Goal: Task Accomplishment & Management: Complete application form

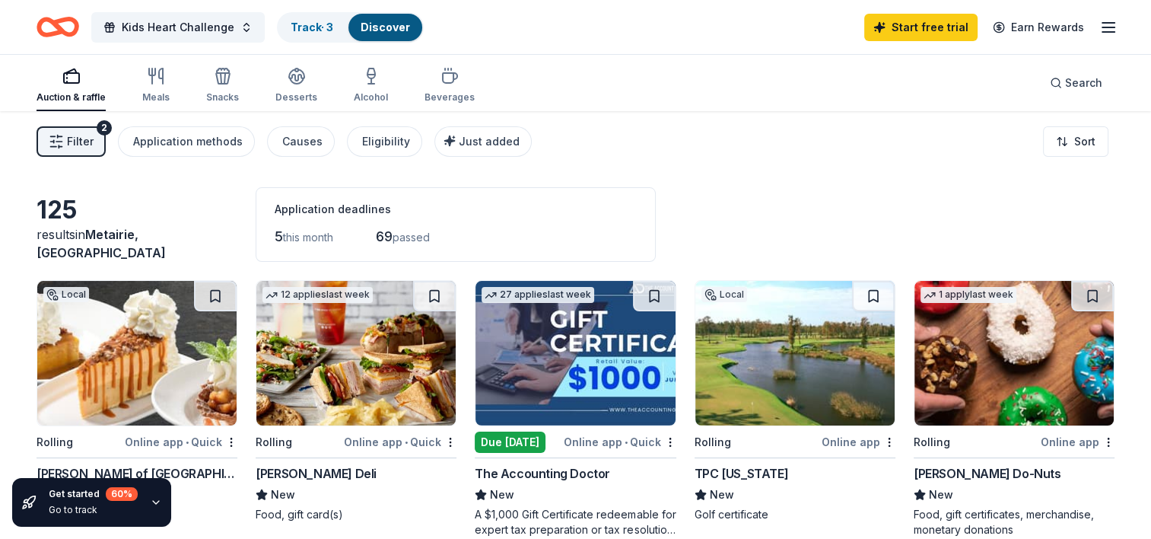
scroll to position [76, 0]
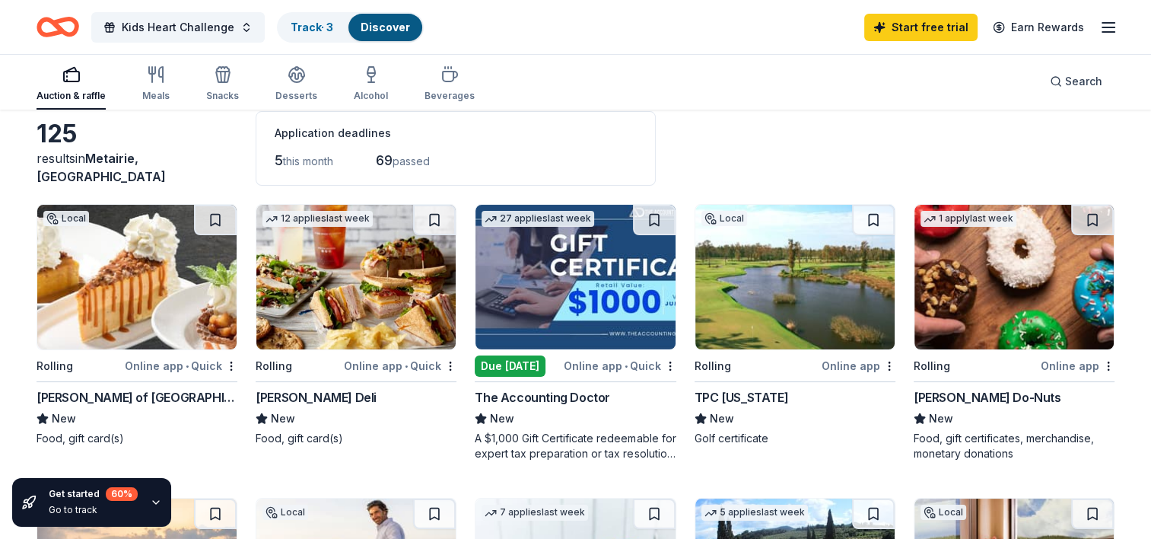
click at [329, 314] on img at bounding box center [355, 277] width 199 height 145
click at [80, 286] on img at bounding box center [136, 277] width 199 height 145
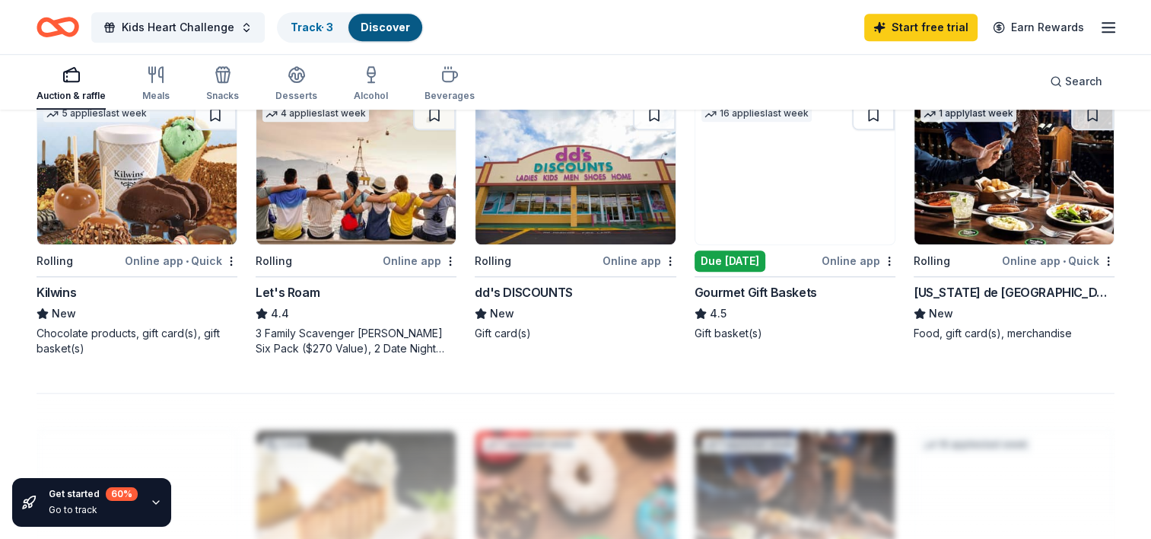
scroll to position [1065, 0]
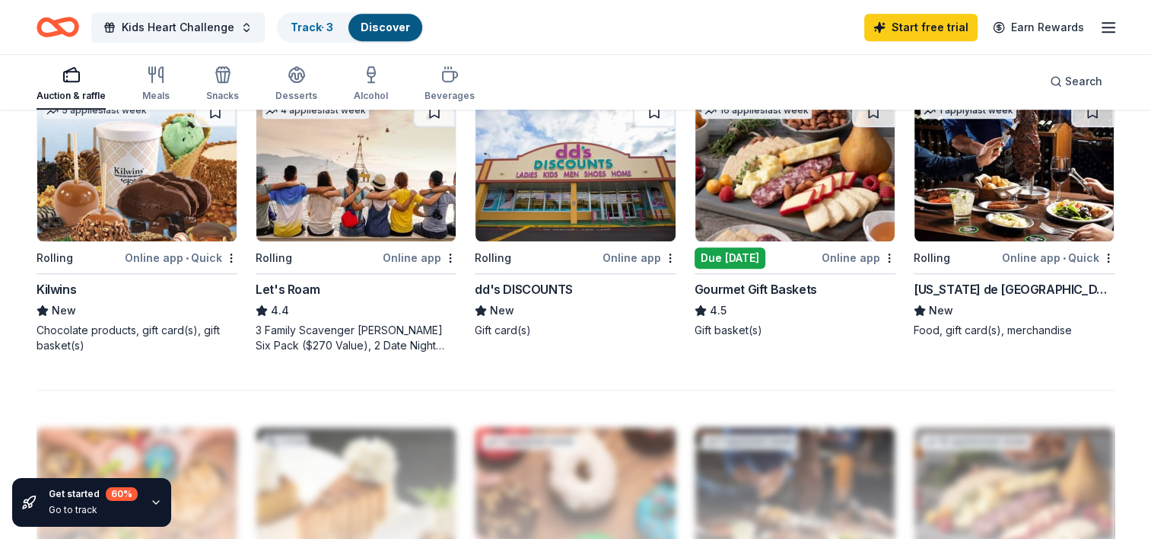
click at [768, 199] on img at bounding box center [794, 169] width 199 height 145
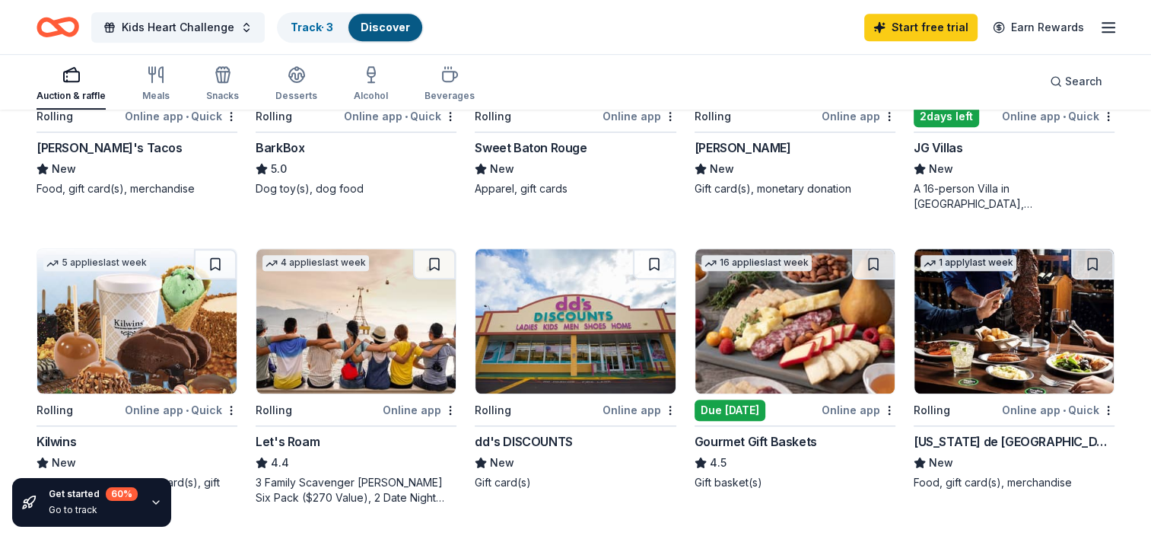
scroll to position [457, 0]
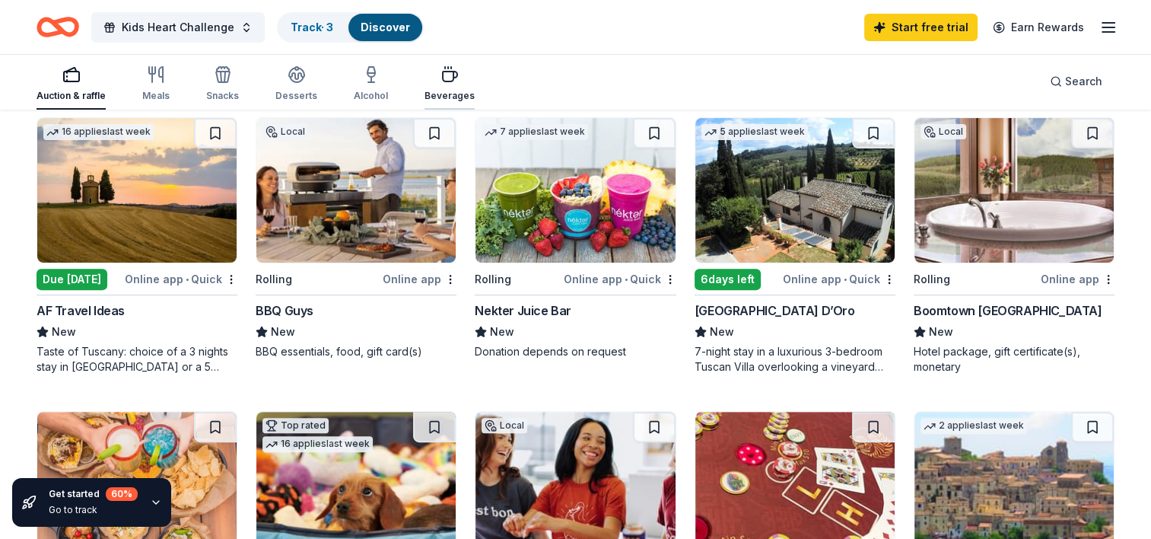
click at [447, 77] on icon "button" at bounding box center [450, 77] width 14 height 10
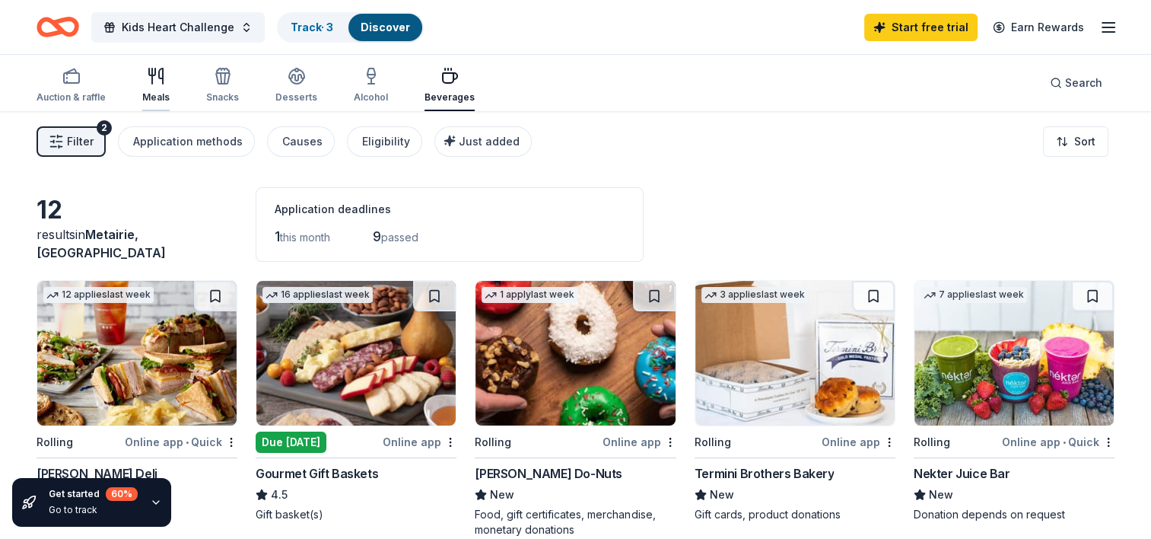
click at [157, 88] on div "Meals" at bounding box center [155, 85] width 27 height 37
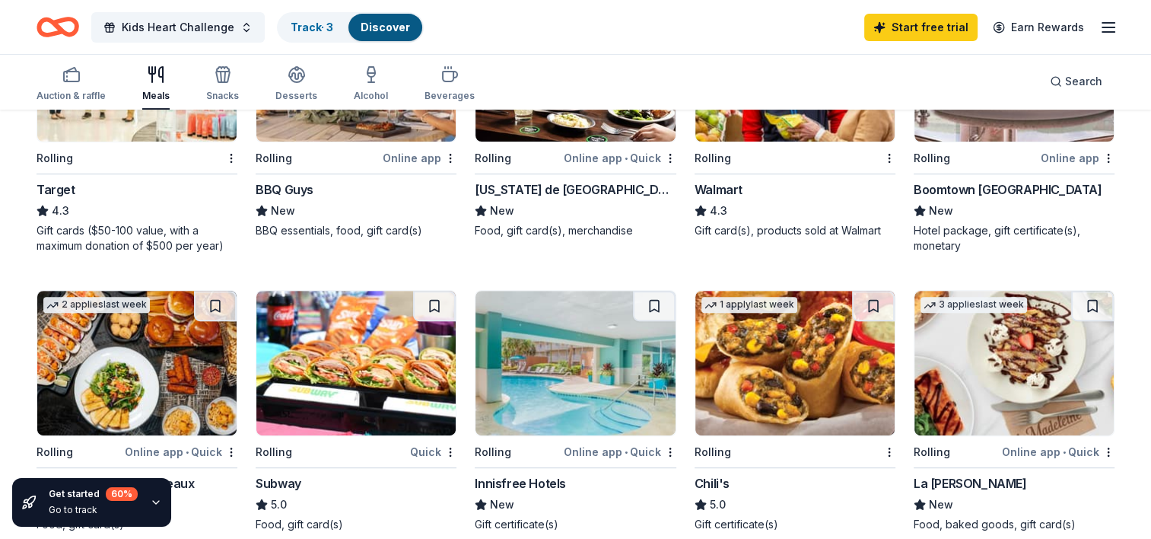
scroll to position [457, 0]
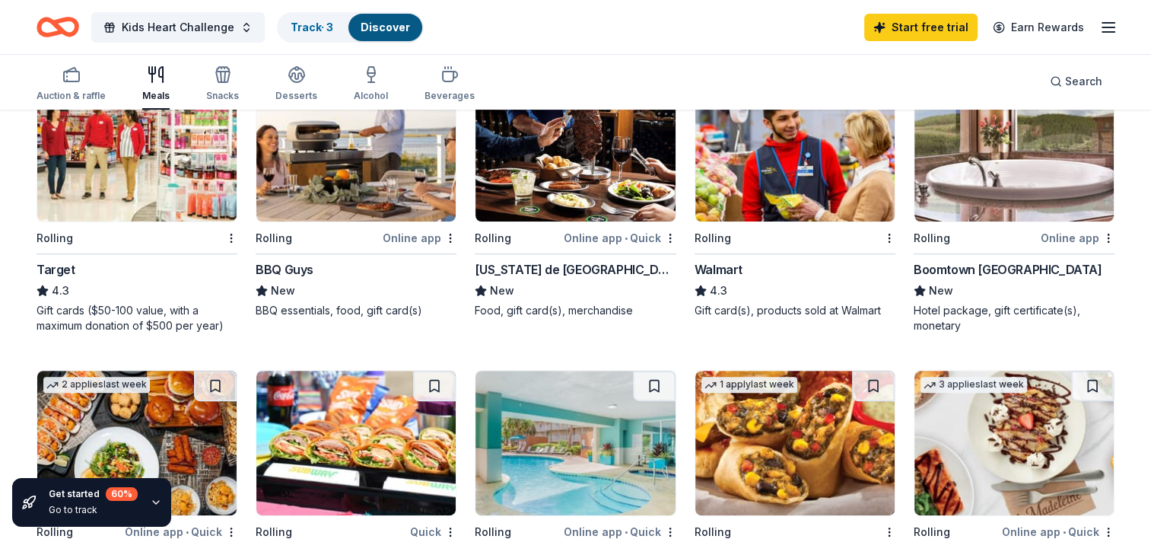
click at [122, 174] on img at bounding box center [136, 149] width 199 height 145
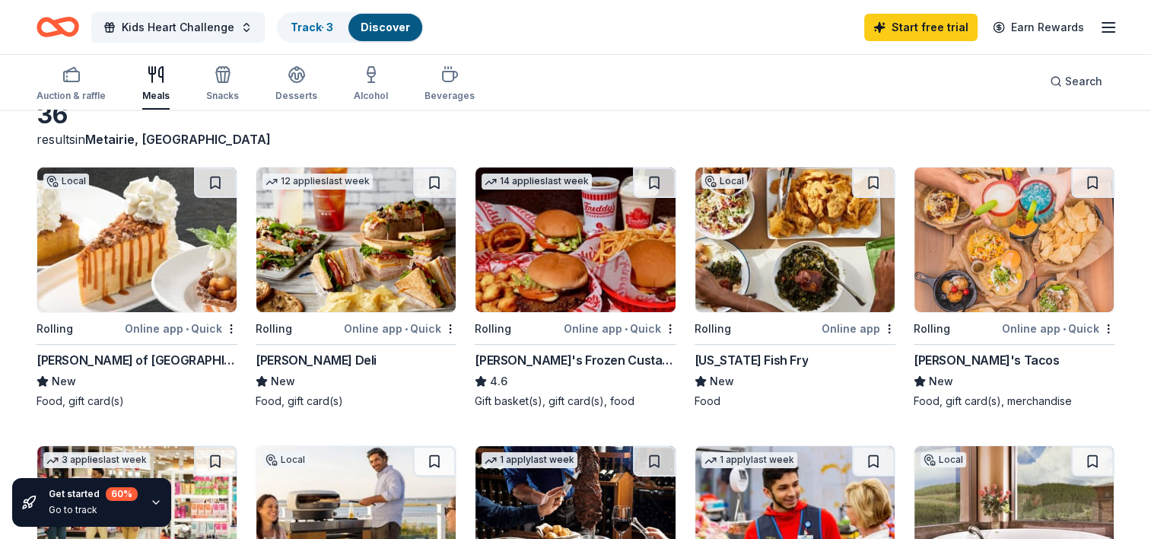
scroll to position [0, 0]
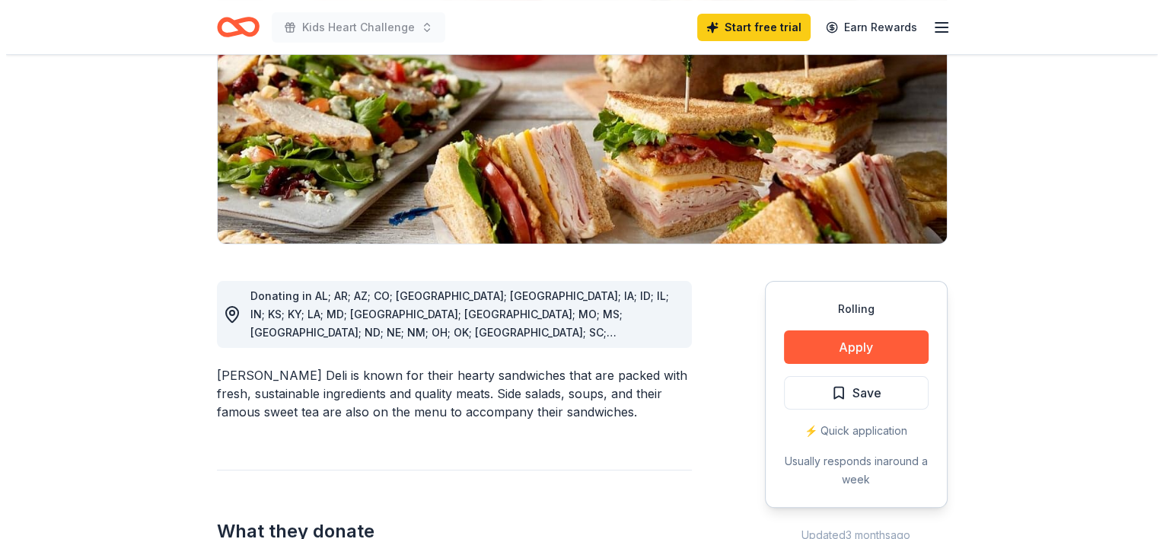
scroll to position [228, 0]
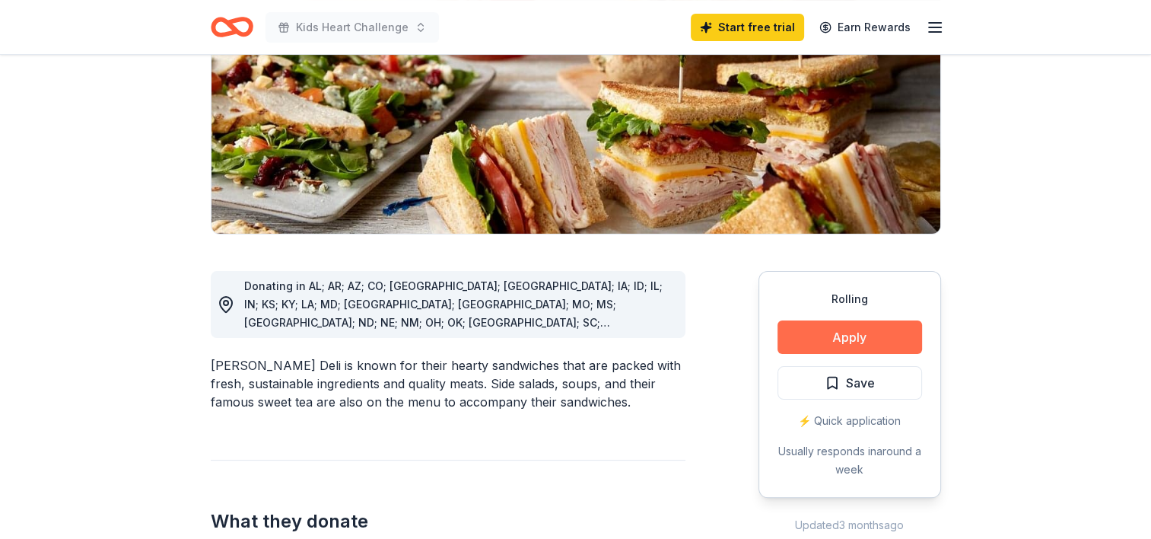
click at [834, 342] on button "Apply" at bounding box center [850, 336] width 145 height 33
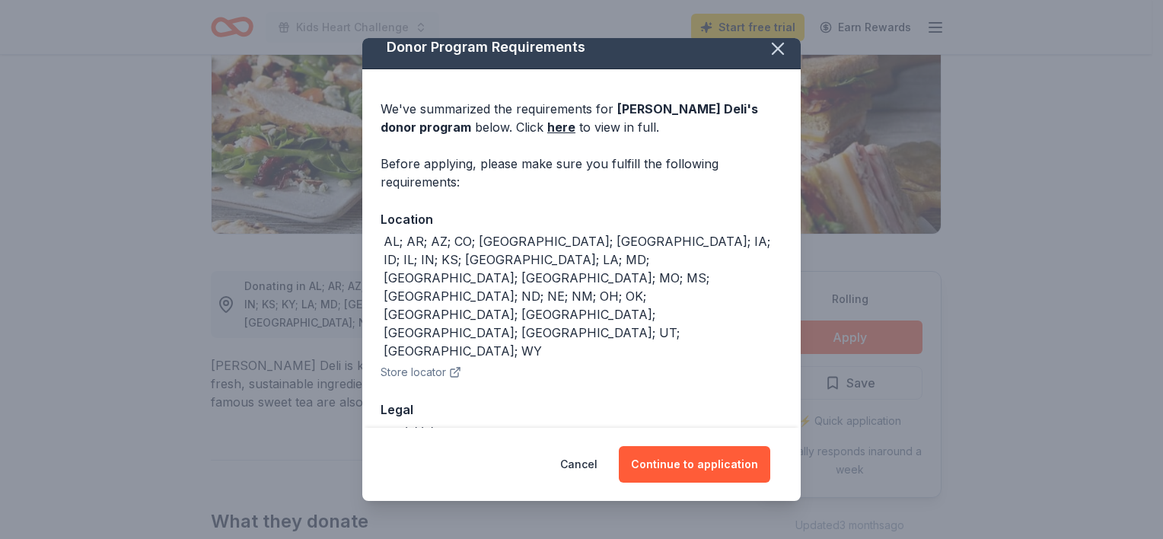
scroll to position [14, 0]
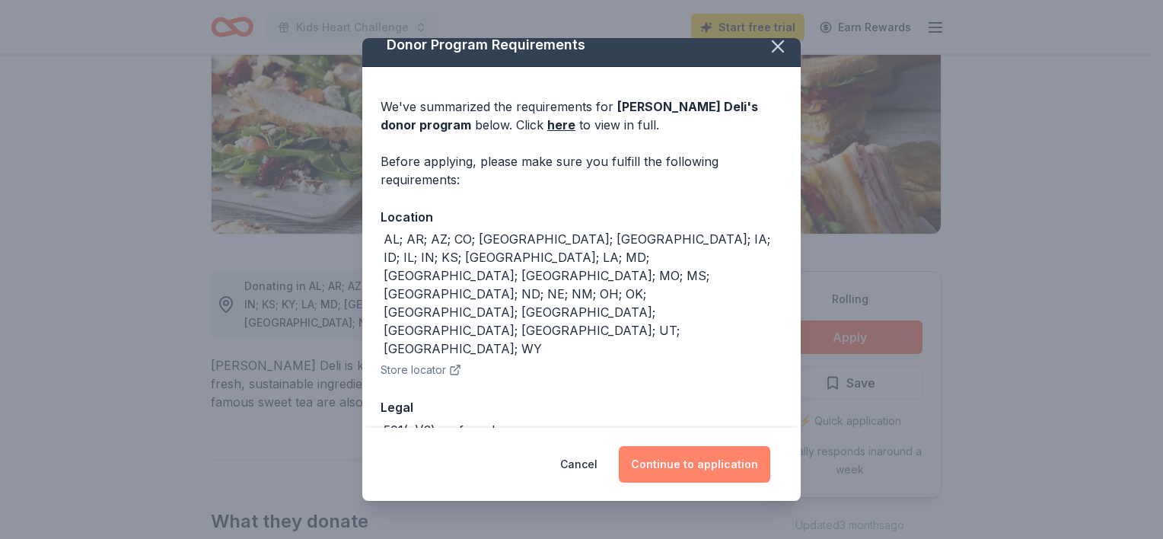
click at [689, 467] on button "Continue to application" at bounding box center [694, 464] width 151 height 37
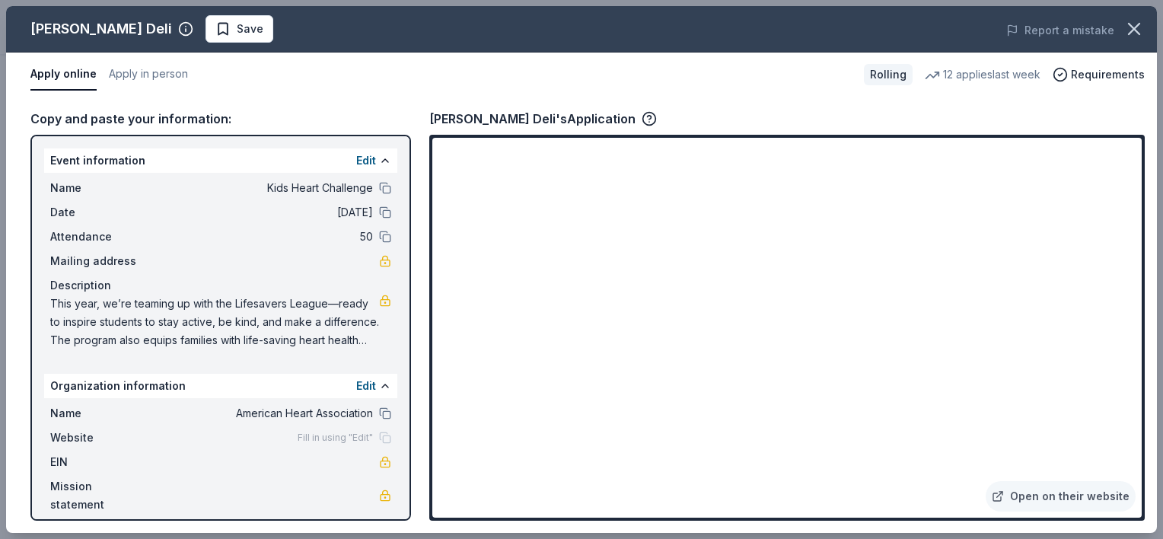
click at [328, 77] on div "Apply online Apply in person" at bounding box center [440, 75] width 821 height 32
click at [368, 385] on button "Edit" at bounding box center [366, 386] width 20 height 18
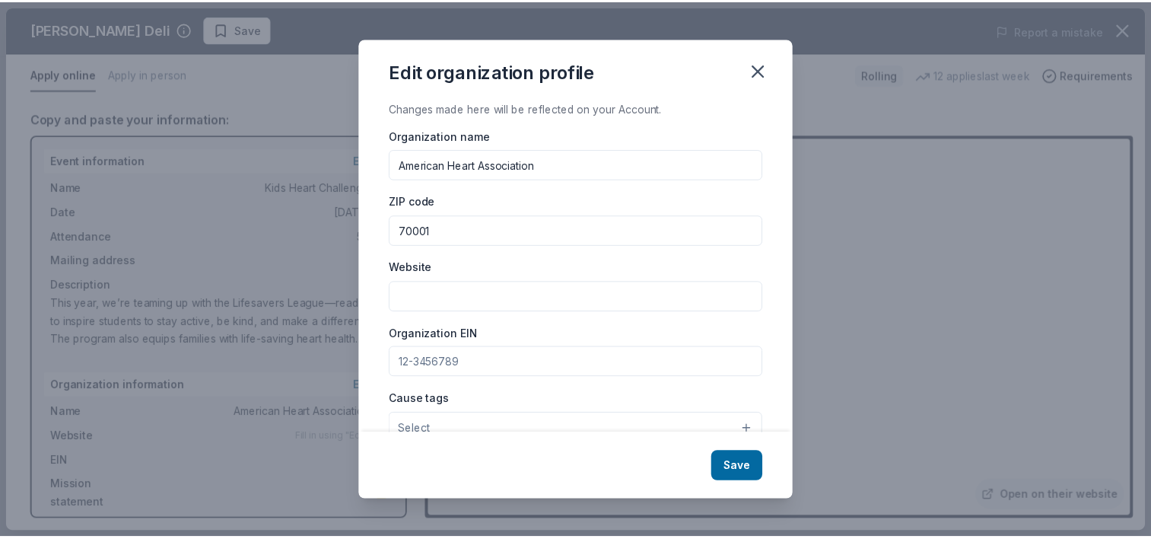
scroll to position [173, 0]
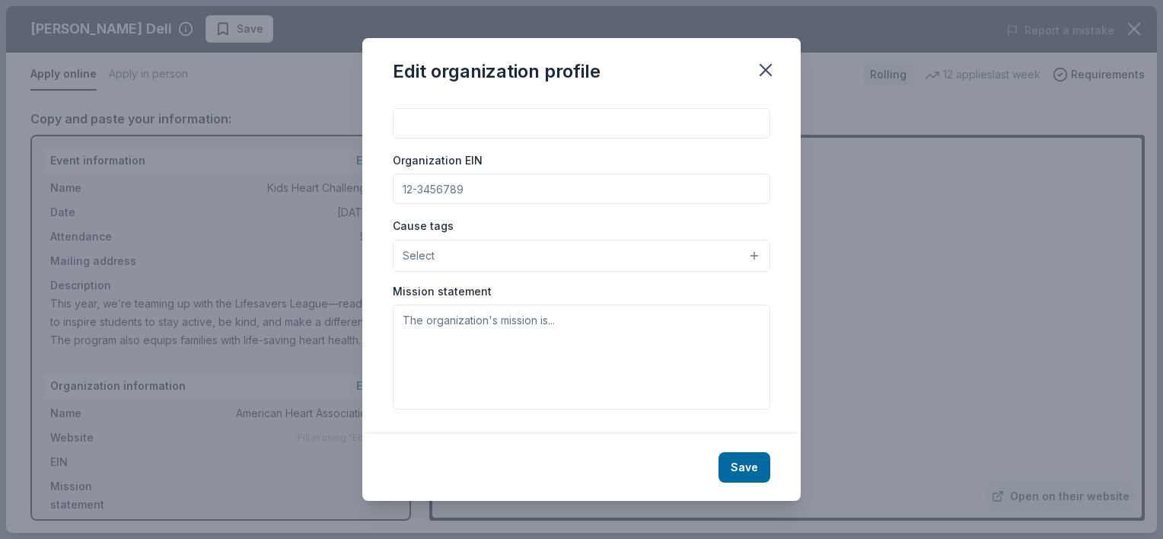
click at [746, 470] on button "Save" at bounding box center [744, 467] width 52 height 30
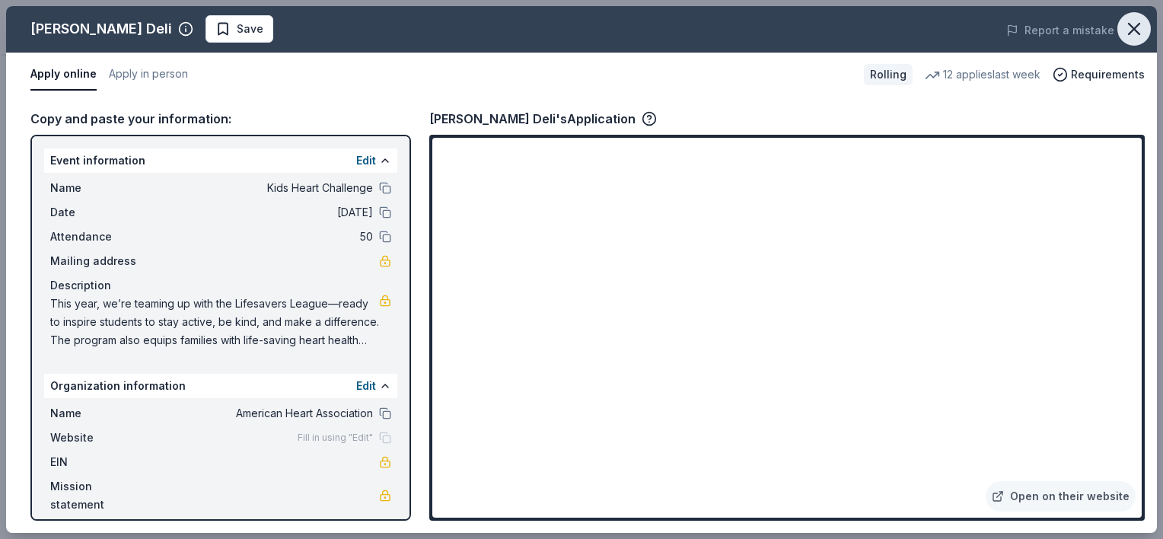
click at [1131, 28] on icon "button" at bounding box center [1133, 28] width 21 height 21
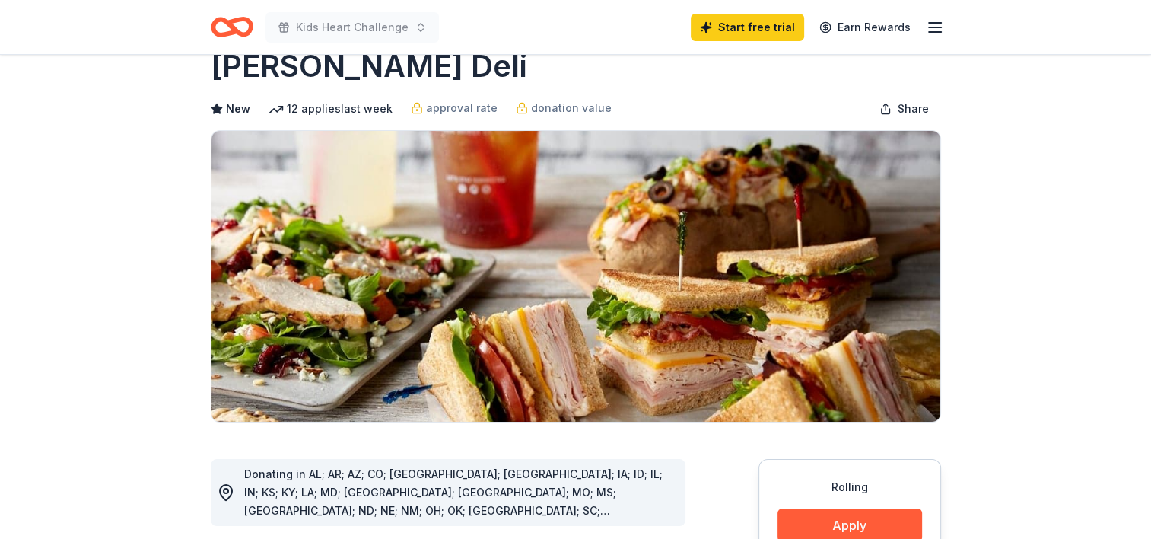
scroll to position [0, 0]
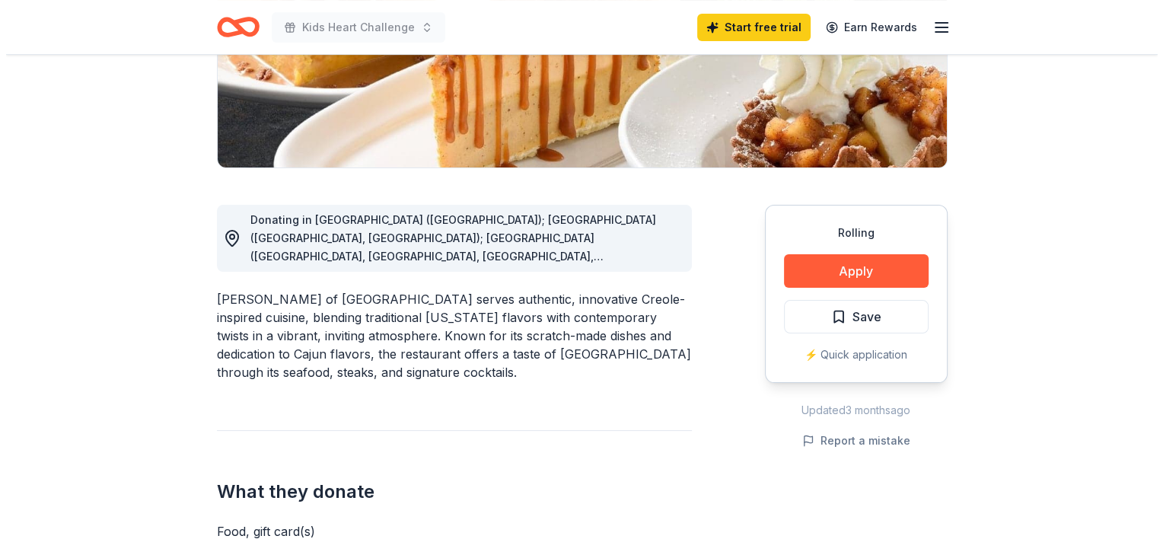
scroll to position [304, 0]
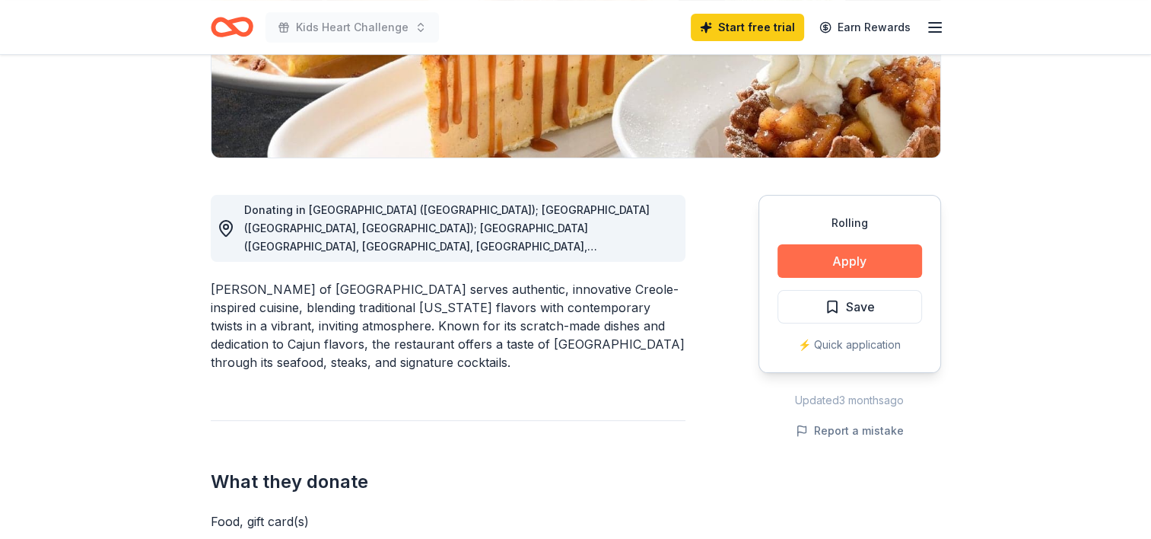
click at [847, 264] on button "Apply" at bounding box center [850, 260] width 145 height 33
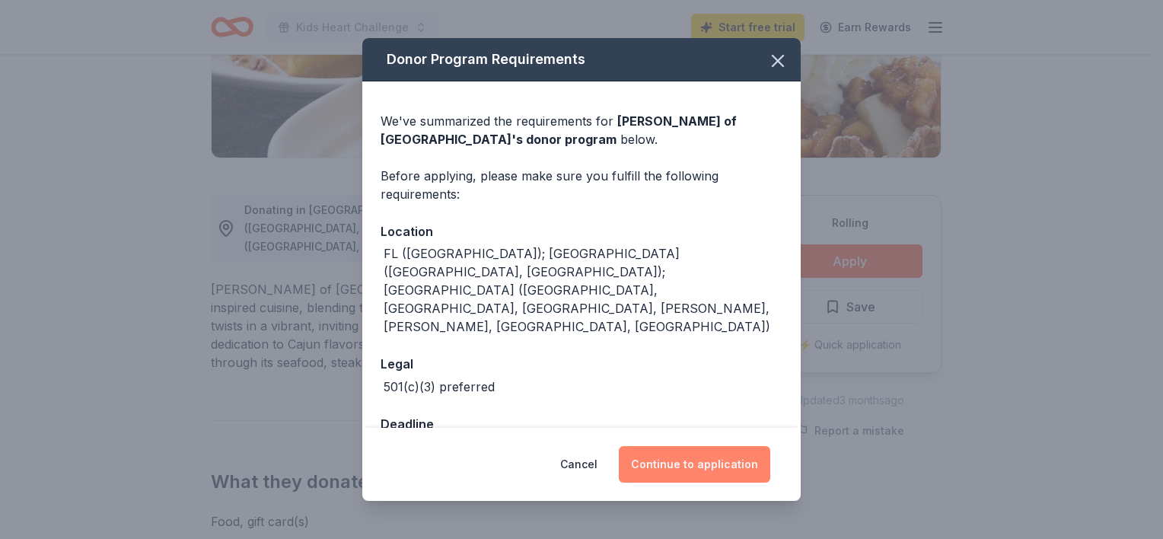
click at [683, 466] on button "Continue to application" at bounding box center [694, 464] width 151 height 37
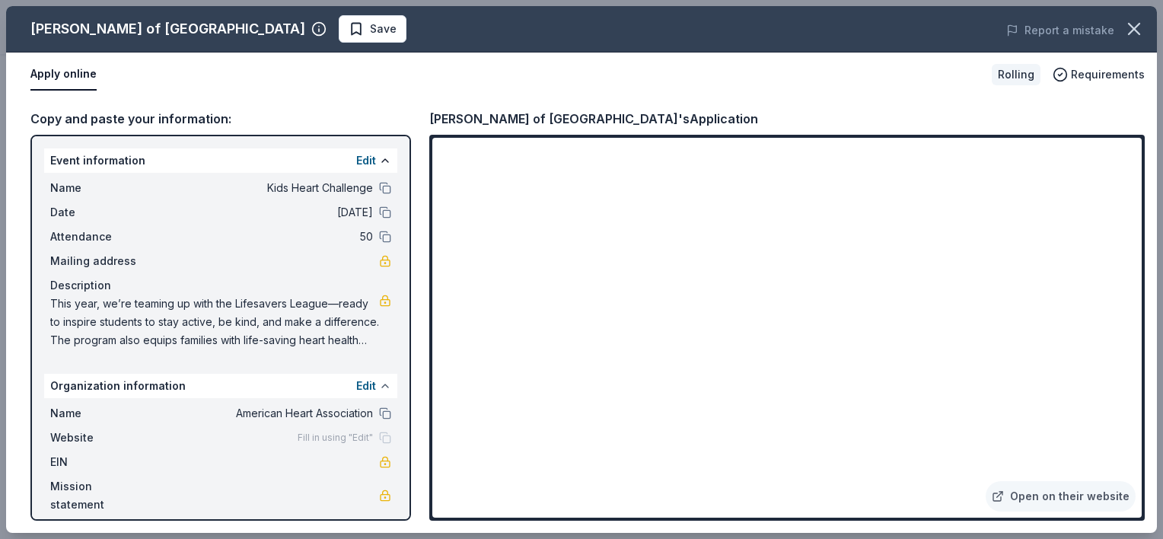
click at [387, 385] on button at bounding box center [385, 386] width 12 height 12
drag, startPoint x: 49, startPoint y: 300, endPoint x: 65, endPoint y: 301, distance: 15.3
click at [75, 301] on span "This year, we’re teaming up with the Lifesavers League—ready to inspire student…" at bounding box center [214, 321] width 329 height 55
click at [56, 301] on span "This year, we’re teaming up with the Lifesavers League—ready to inspire student…" at bounding box center [214, 321] width 329 height 55
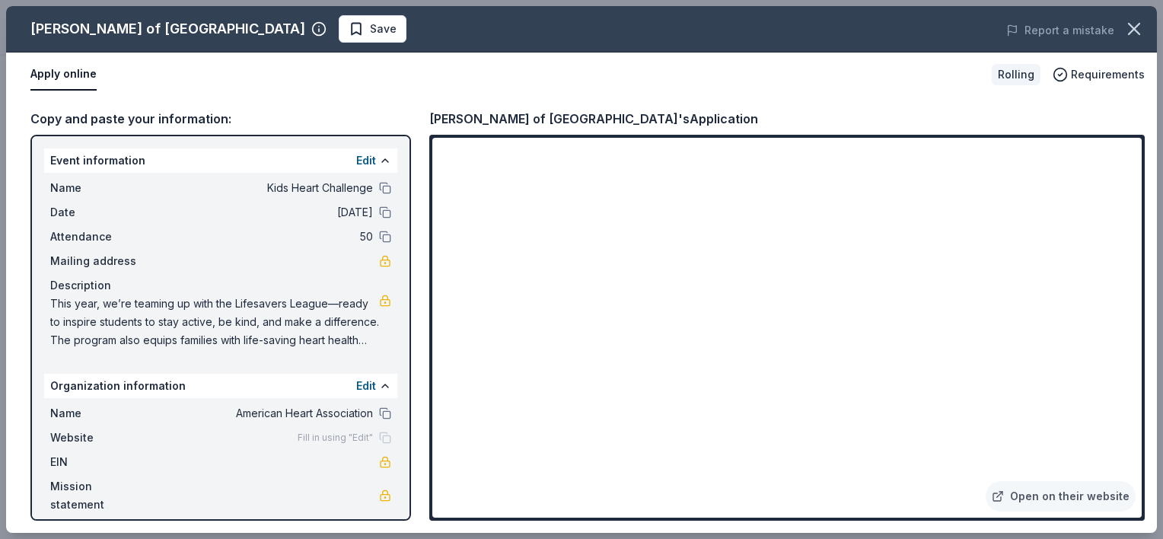
click at [56, 301] on span "This year, we’re teaming up with the Lifesavers League—ready to inspire student…" at bounding box center [214, 321] width 329 height 55
click at [381, 160] on button at bounding box center [385, 160] width 12 height 12
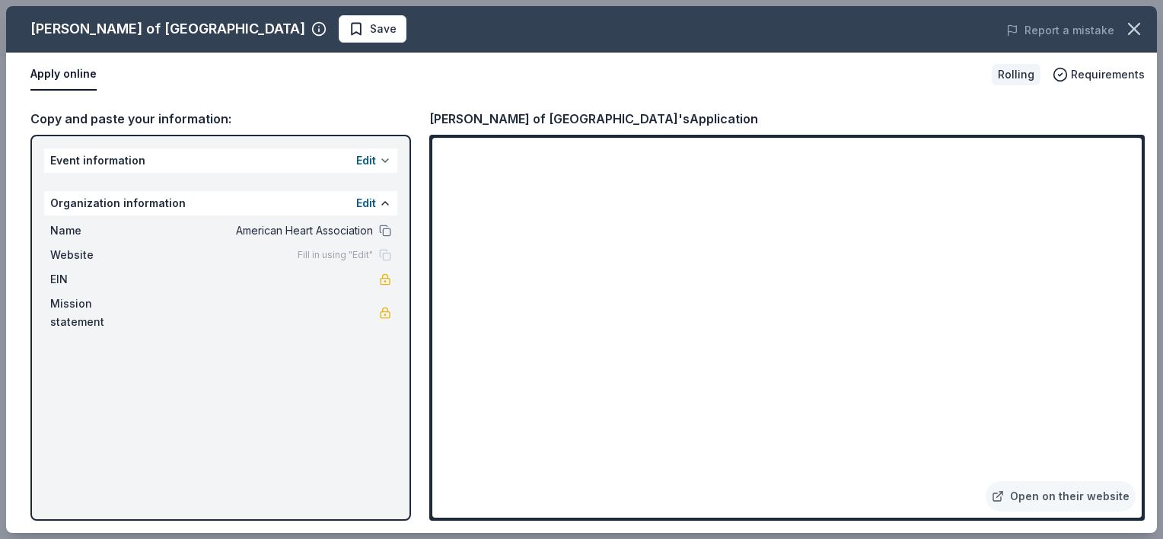
click at [389, 161] on button at bounding box center [385, 160] width 12 height 12
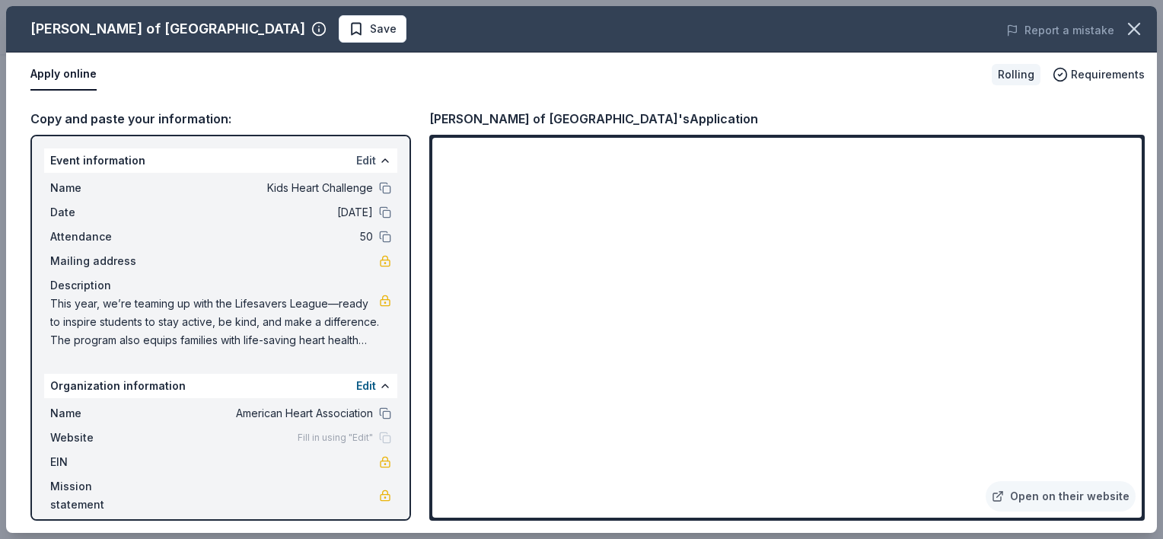
click at [364, 158] on button "Edit" at bounding box center [366, 160] width 20 height 18
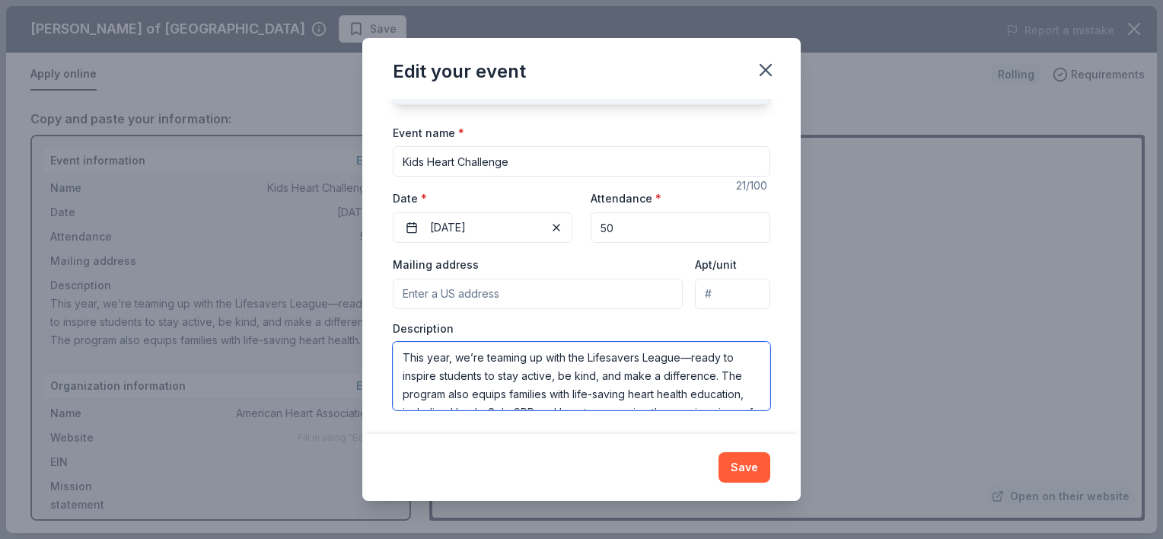
scroll to position [164, 0]
drag, startPoint x: 406, startPoint y: 352, endPoint x: 718, endPoint y: 461, distance: 331.4
click at [718, 461] on div "Edit your event Changes made here will update the Event too. Update donors you'…" at bounding box center [581, 269] width 438 height 463
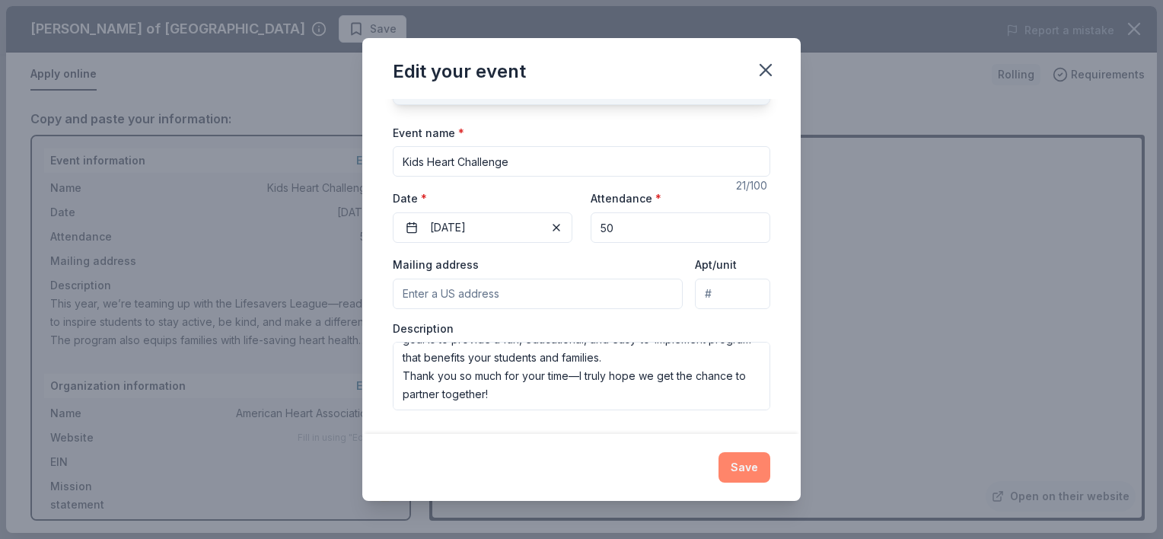
click at [739, 466] on button "Save" at bounding box center [744, 467] width 52 height 30
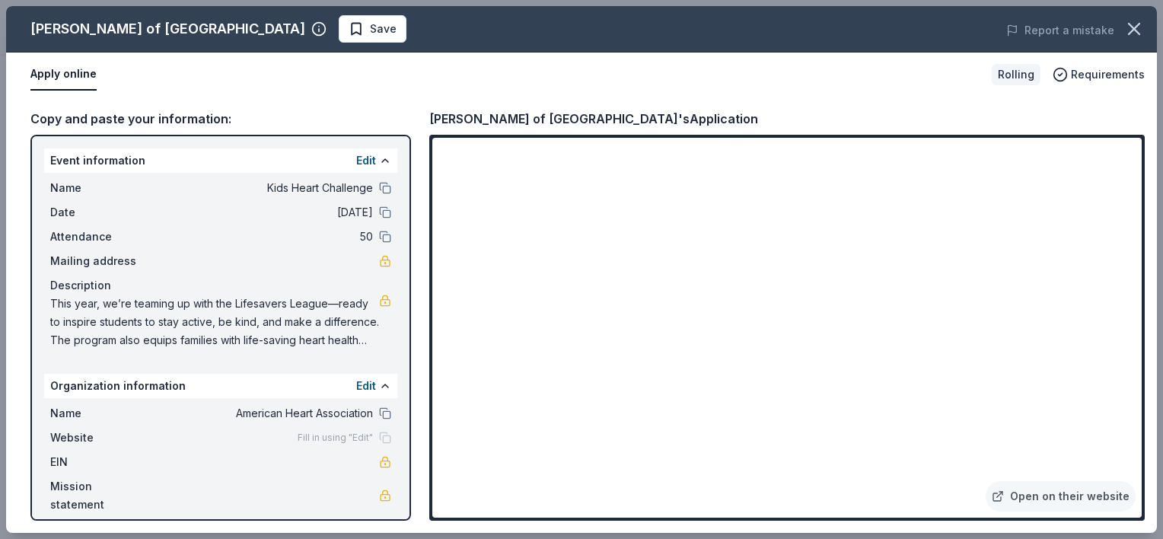
click at [417, 527] on div "Copy and paste your information: Event information Edit Name Kids Heart Challen…" at bounding box center [581, 315] width 1150 height 436
click at [706, 79] on div "Apply online" at bounding box center [504, 75] width 949 height 32
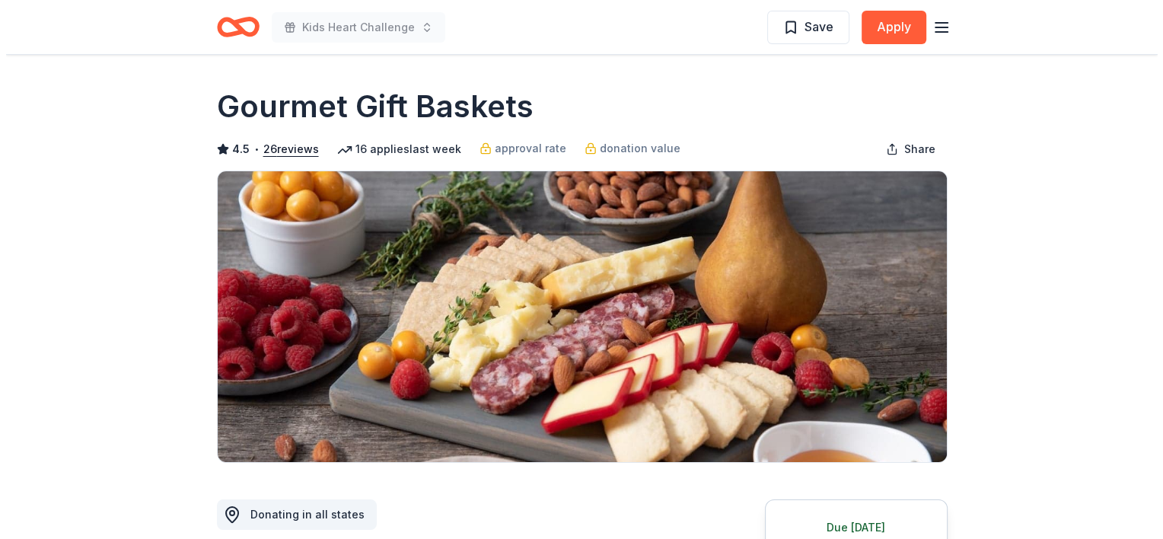
scroll to position [152, 0]
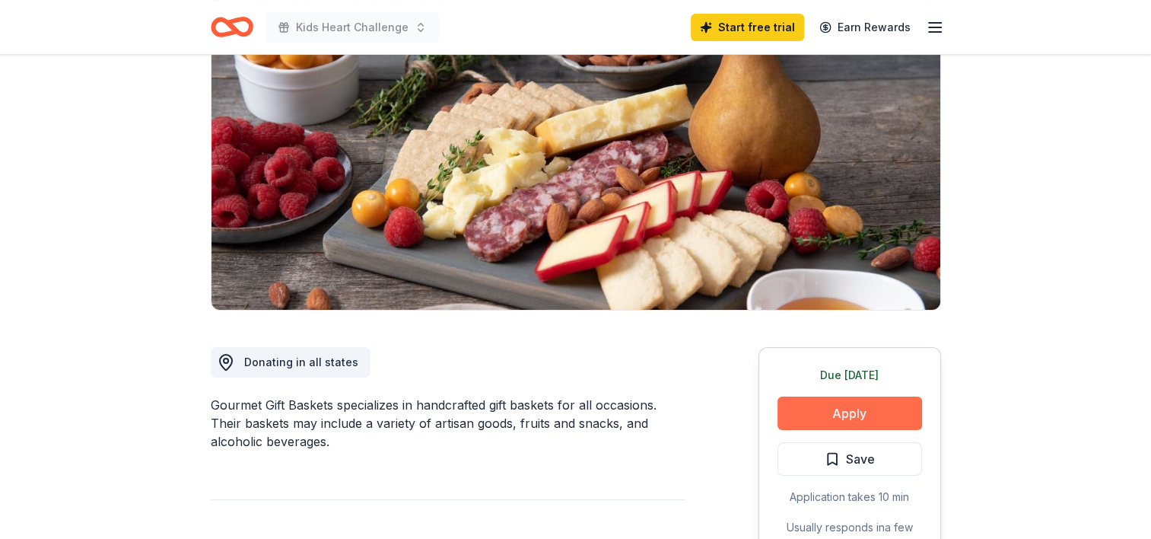
click at [837, 406] on button "Apply" at bounding box center [850, 412] width 145 height 33
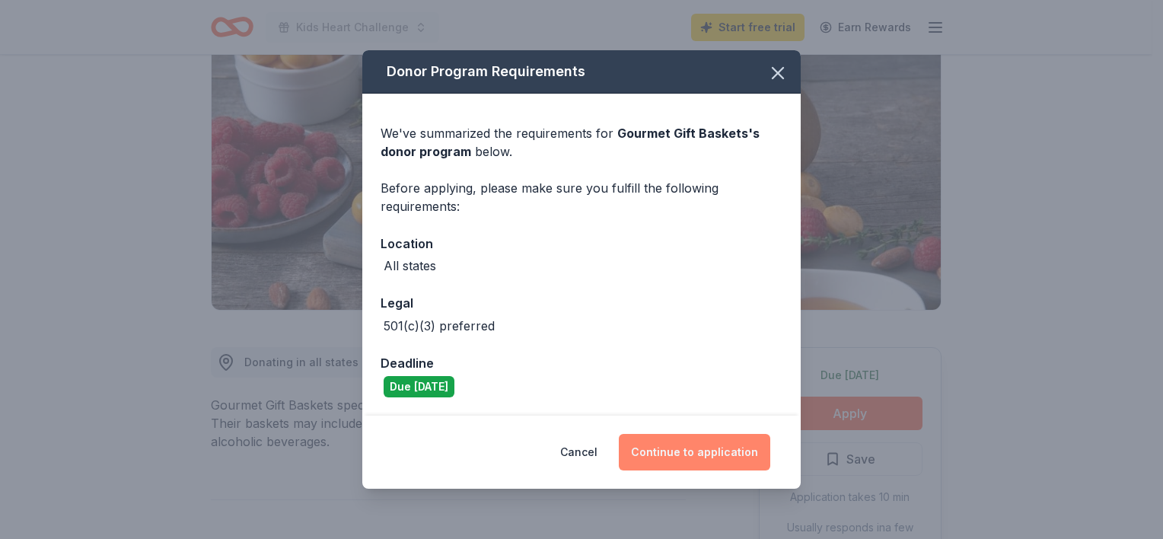
click at [705, 450] on button "Continue to application" at bounding box center [694, 452] width 151 height 37
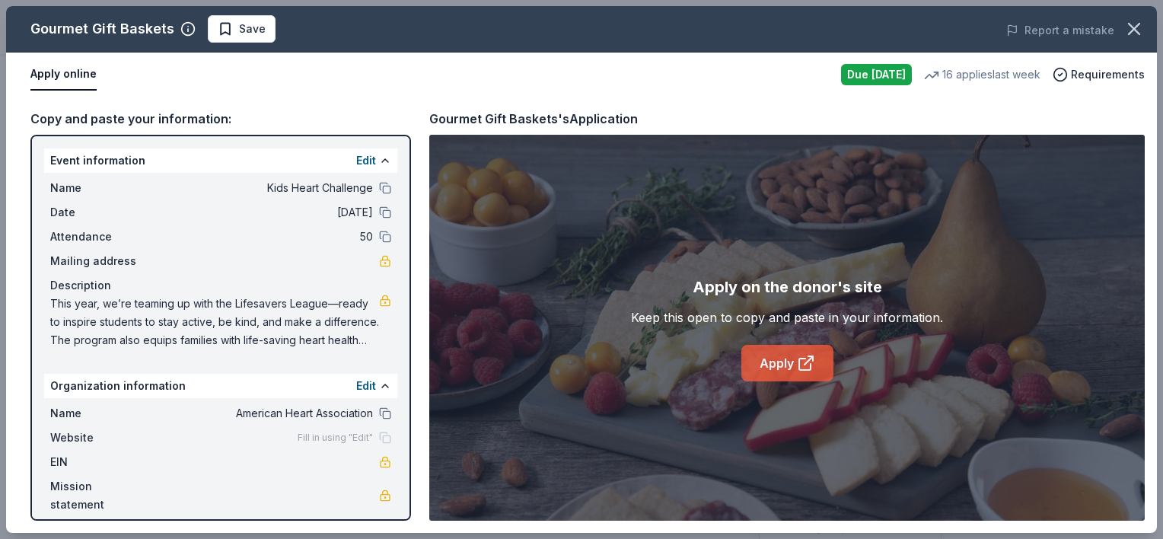
click at [761, 361] on link "Apply" at bounding box center [787, 363] width 92 height 37
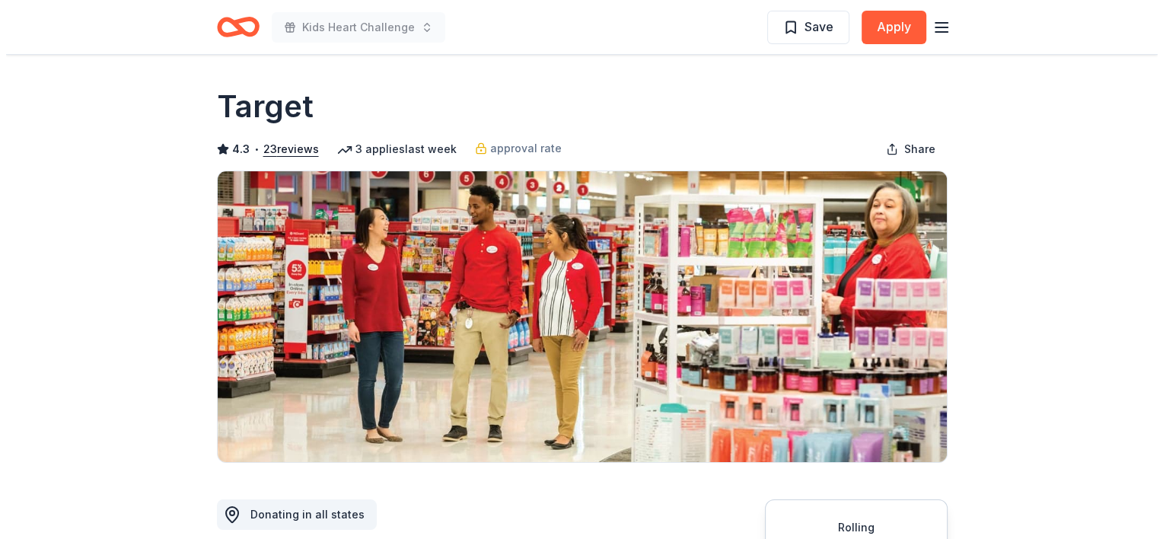
scroll to position [152, 0]
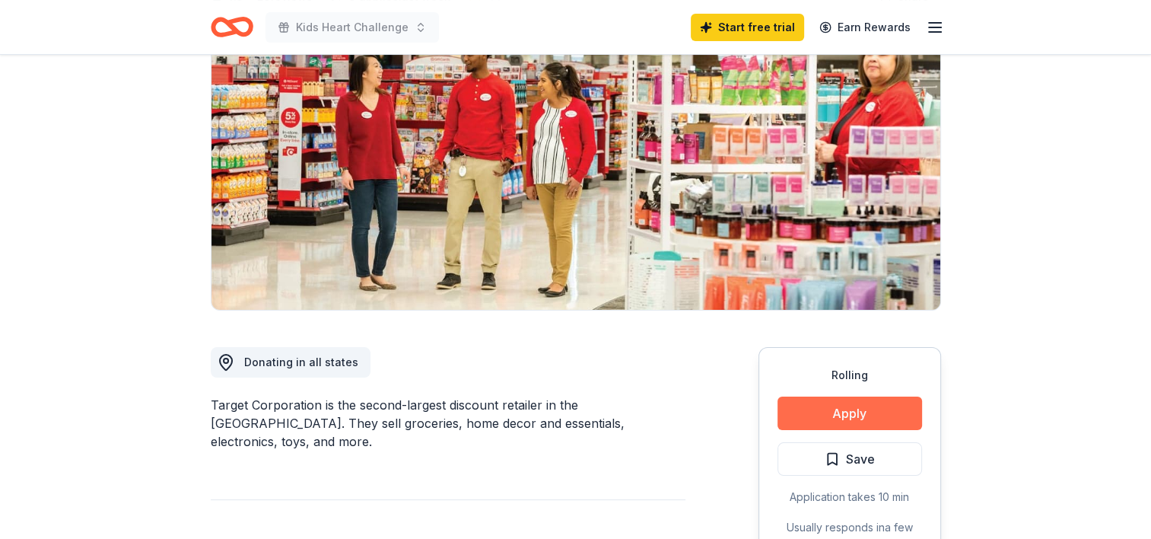
click at [847, 415] on button "Apply" at bounding box center [850, 412] width 145 height 33
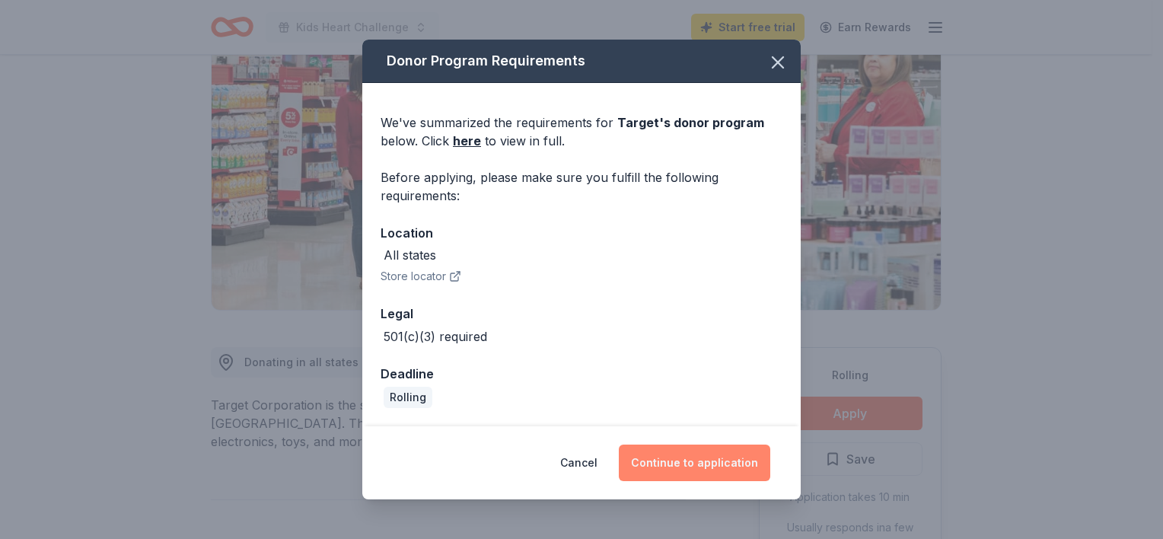
click at [693, 460] on button "Continue to application" at bounding box center [694, 462] width 151 height 37
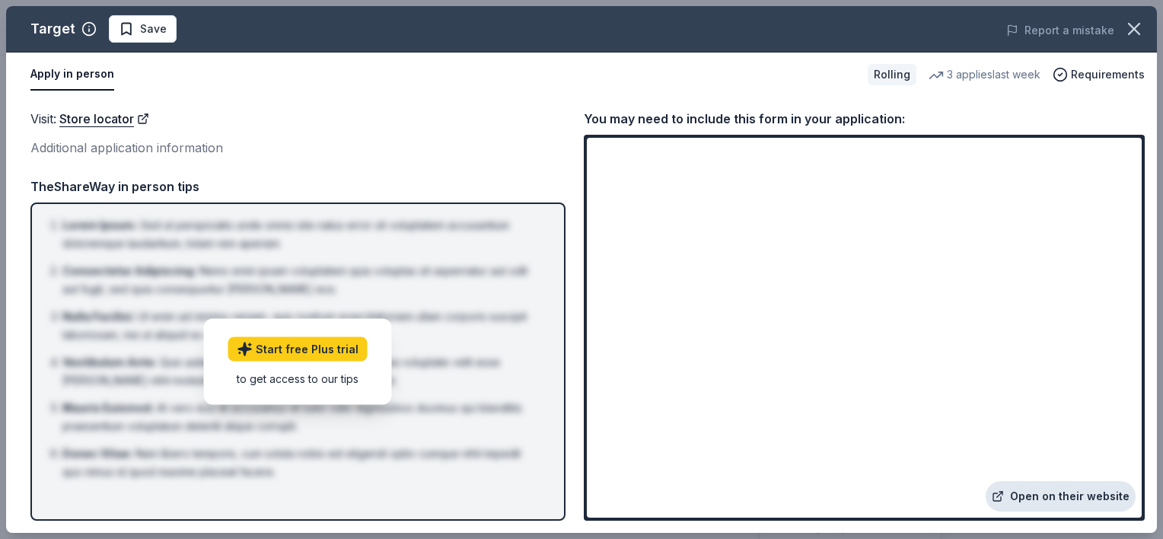
click at [1059, 496] on link "Open on their website" at bounding box center [1060, 496] width 150 height 30
